Goal: Task Accomplishment & Management: Complete application form

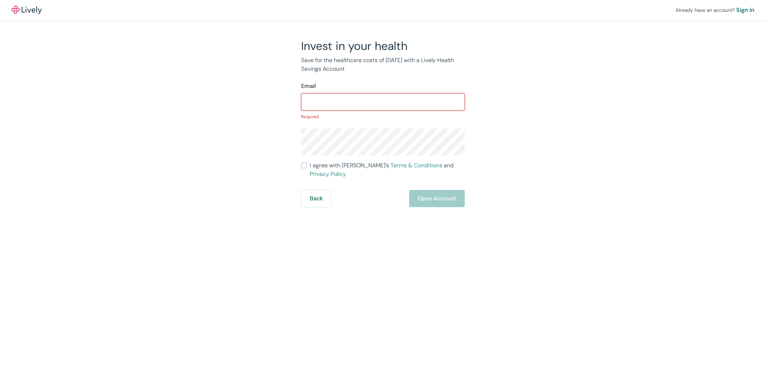
click at [368, 102] on input "Email" at bounding box center [383, 102] width 164 height 14
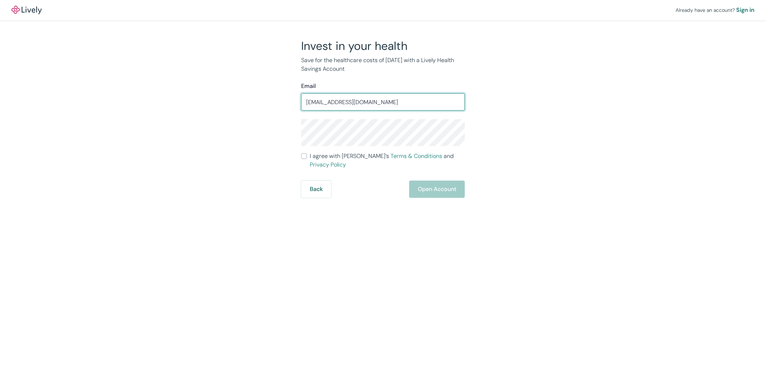
type input "[EMAIL_ADDRESS][DOMAIN_NAME]"
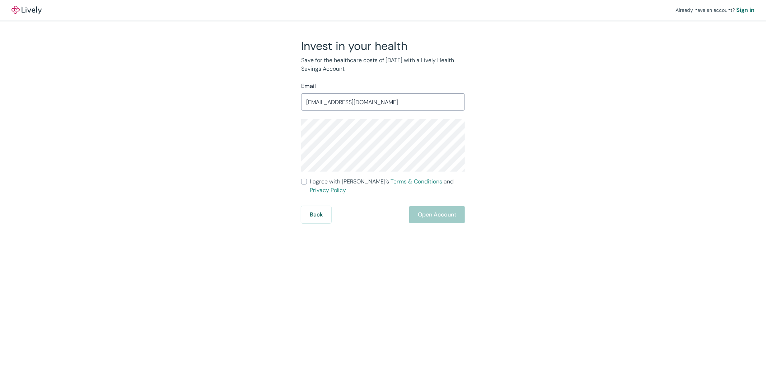
click at [334, 166] on span "I agree with Lively’s Terms & Conditions and Privacy Policy" at bounding box center [387, 185] width 155 height 17
click at [307, 166] on input "I agree with Lively’s Terms & Conditions and Privacy Policy" at bounding box center [304, 182] width 6 height 6
checkbox input "true"
click at [377, 166] on button "Open Account" at bounding box center [437, 214] width 56 height 17
click at [377, 166] on div "Already have an account? Sign in Invest in your health Save for the healthcare …" at bounding box center [383, 186] width 766 height 373
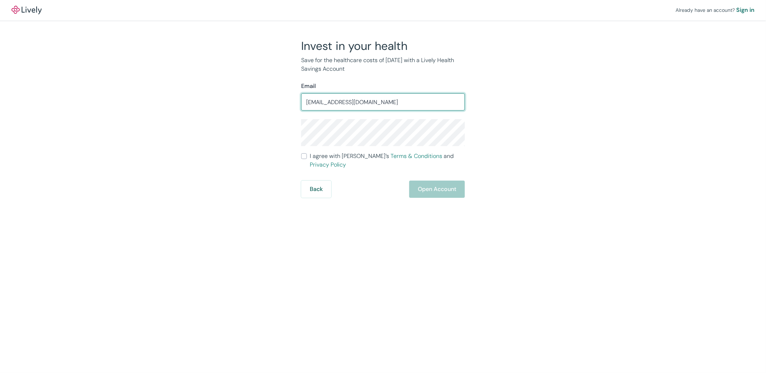
type input "[EMAIL_ADDRESS][DOMAIN_NAME]"
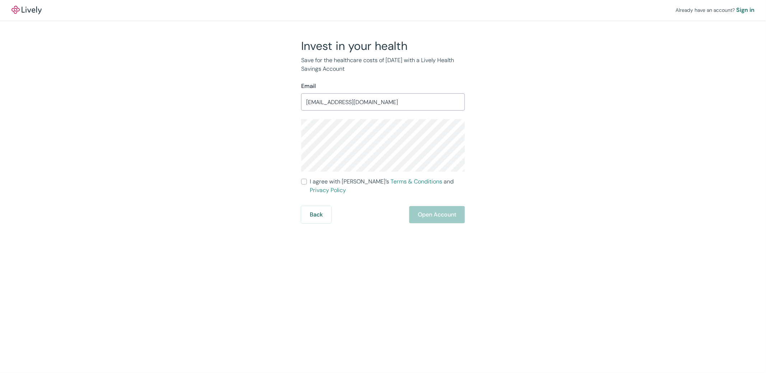
click at [355, 182] on span "I agree with Lively’s Terms & Conditions and Privacy Policy" at bounding box center [387, 185] width 155 height 17
click at [307, 182] on input "I agree with Lively’s Terms & Conditions and Privacy Policy" at bounding box center [304, 182] width 6 height 6
checkbox input "true"
click at [433, 206] on button "Open Account" at bounding box center [437, 214] width 56 height 17
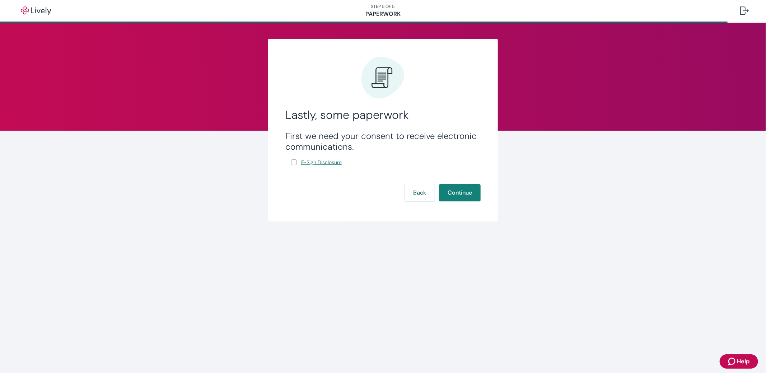
click at [310, 162] on span "E-Sign Disclosure" at bounding box center [321, 163] width 41 height 8
click at [296, 161] on input "E-Sign Disclosure" at bounding box center [294, 162] width 6 height 6
checkbox input "true"
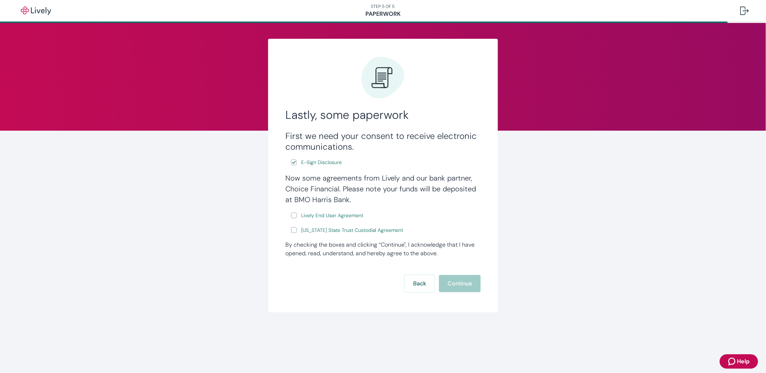
click at [292, 216] on input "Lively End User Agreement" at bounding box center [294, 216] width 6 height 6
checkbox input "true"
click at [293, 231] on input "Wyoming State Trust Custodial Agreement" at bounding box center [294, 230] width 6 height 6
checkbox input "true"
click at [370, 230] on span "Wyoming State Trust Custodial Agreement" at bounding box center [352, 231] width 102 height 8
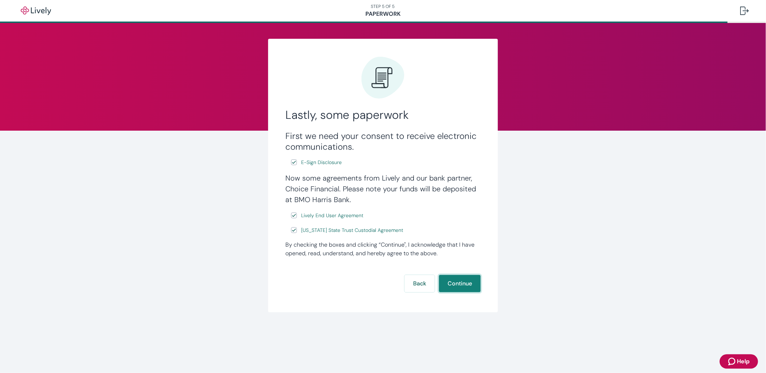
click at [467, 284] on button "Continue" at bounding box center [460, 283] width 42 height 17
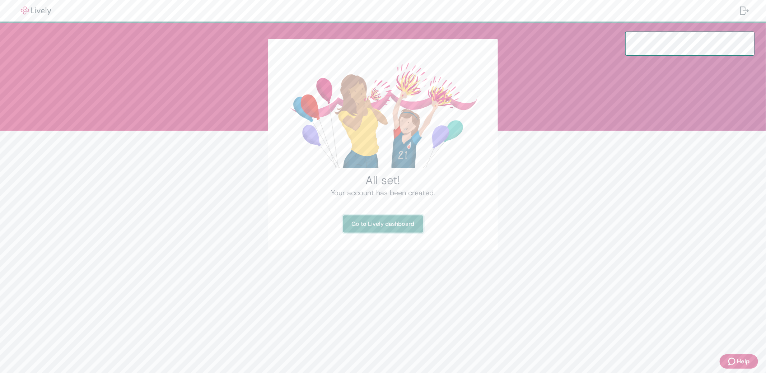
click at [397, 223] on link "Go to Lively dashboard" at bounding box center [383, 223] width 80 height 17
